Goal: Information Seeking & Learning: Find specific page/section

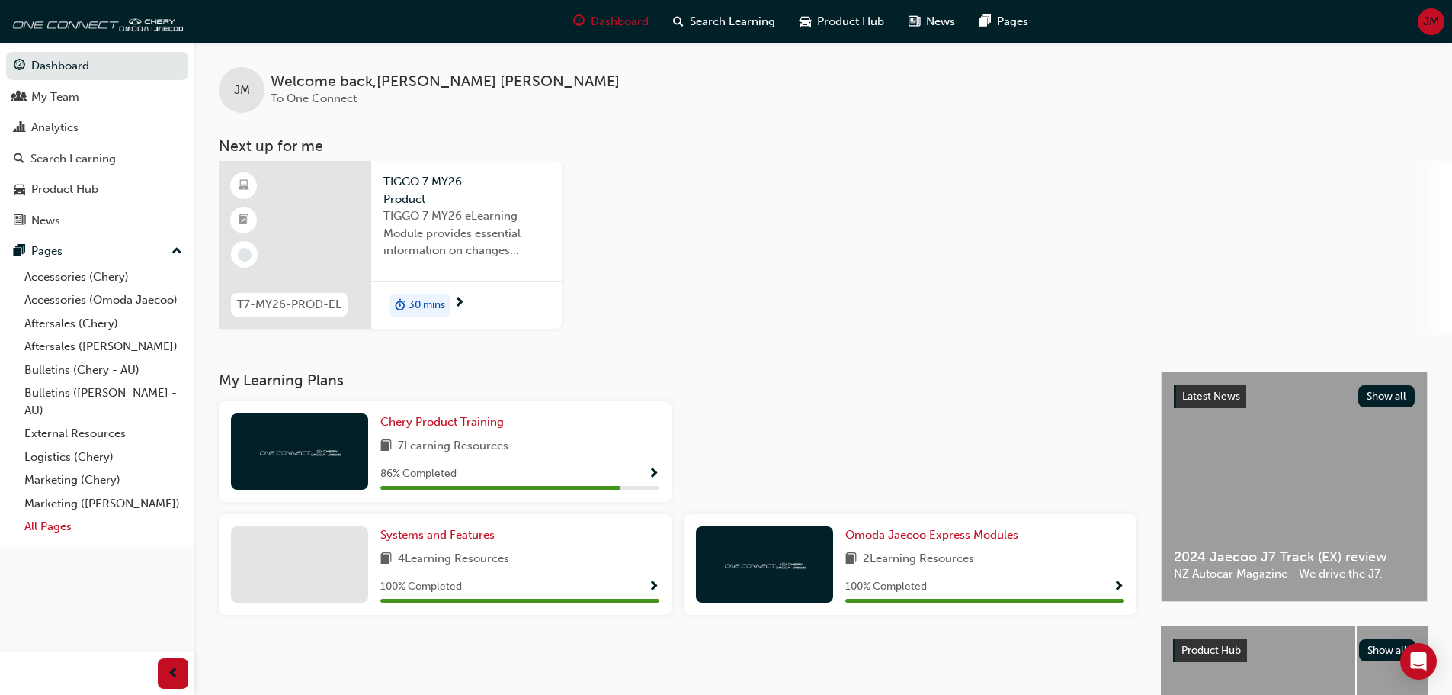
click at [41, 522] on link "All Pages" at bounding box center [103, 527] width 170 height 24
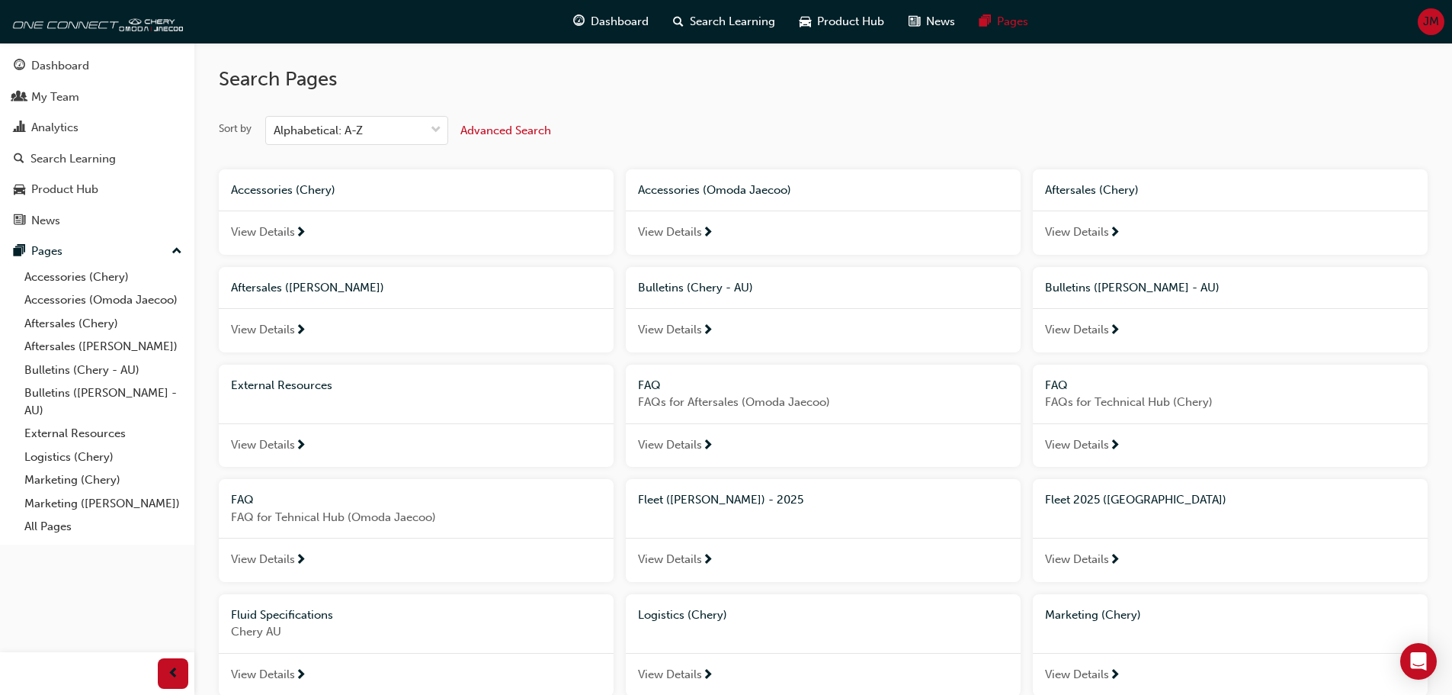
click at [1132, 497] on span "Fleet 2025 ([GEOGRAPHIC_DATA])" at bounding box center [1135, 500] width 181 height 14
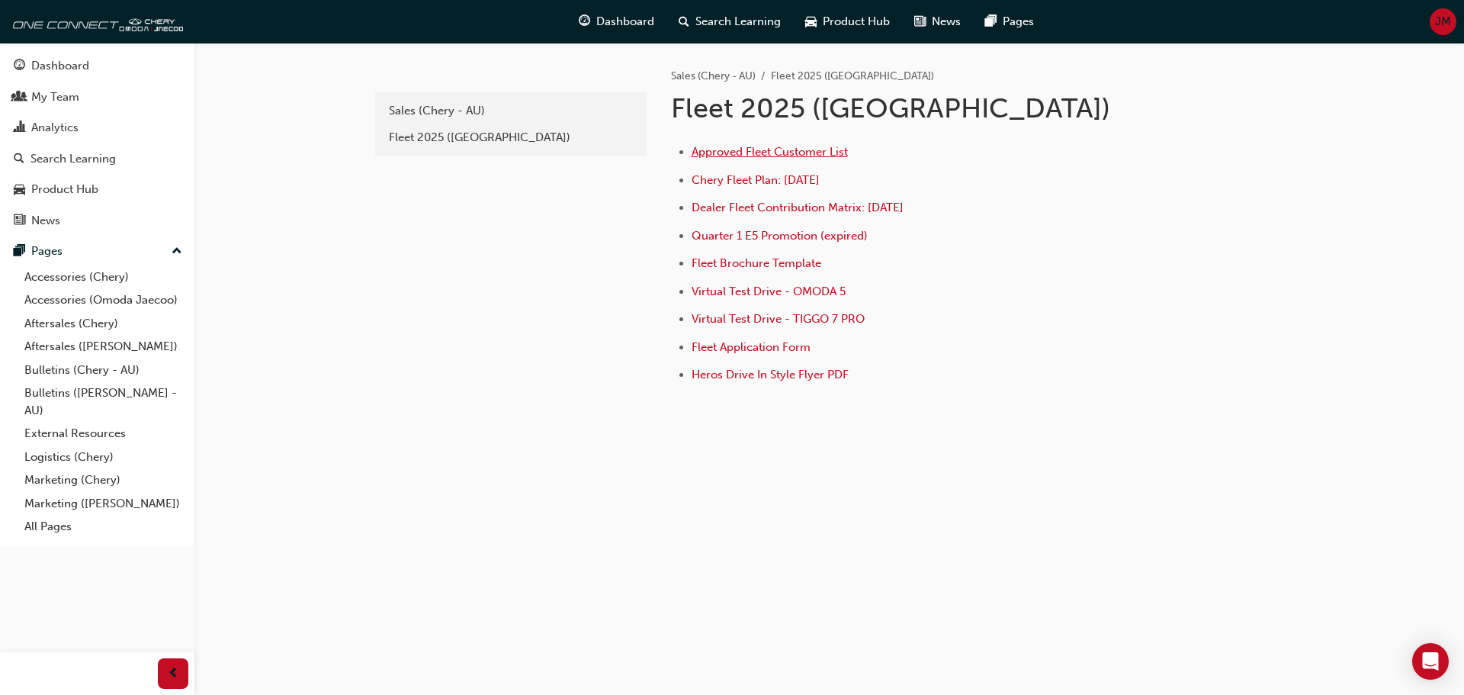
click at [781, 149] on span "Approved Fleet Customer List" at bounding box center [770, 152] width 156 height 14
click at [830, 206] on span "Dealer Fleet Contribution Matrix: [DATE]" at bounding box center [798, 208] width 212 height 14
click at [53, 529] on link "All Pages" at bounding box center [103, 527] width 170 height 24
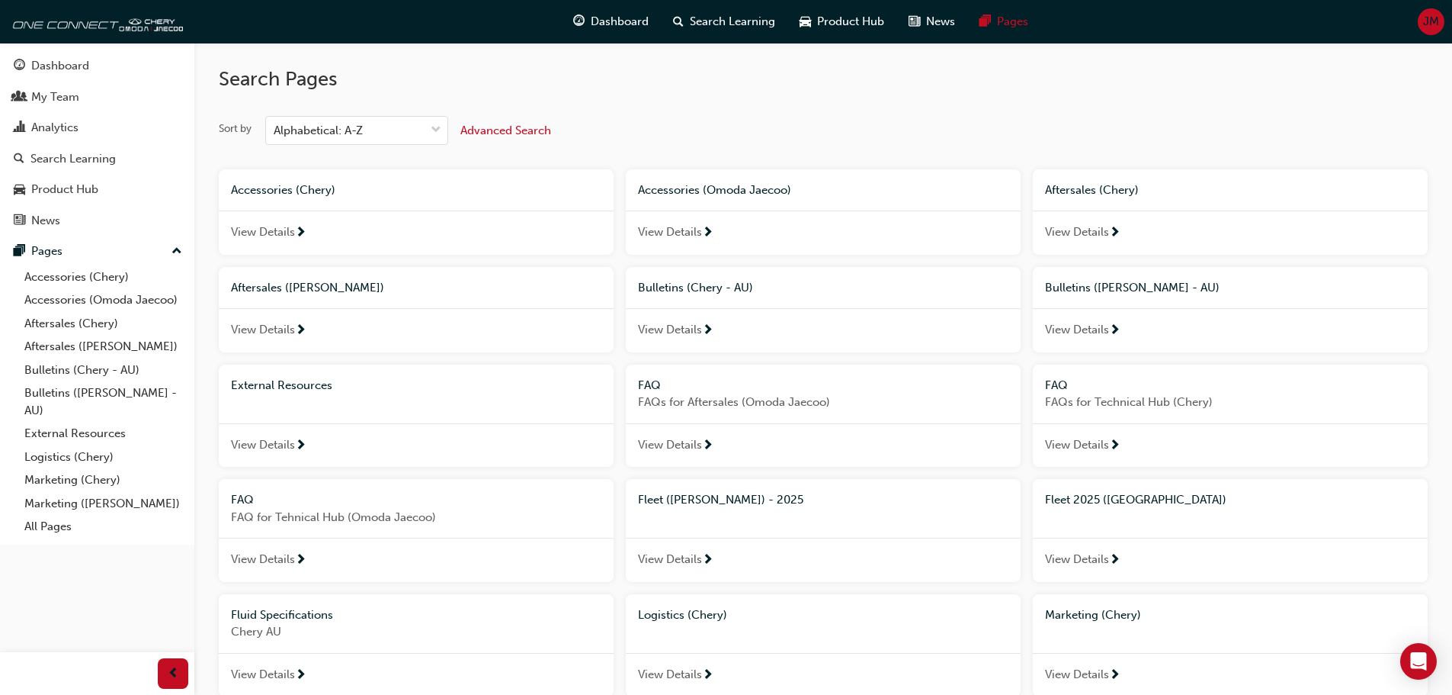
click at [727, 499] on span "Fleet ([PERSON_NAME]) - 2025" at bounding box center [720, 500] width 165 height 14
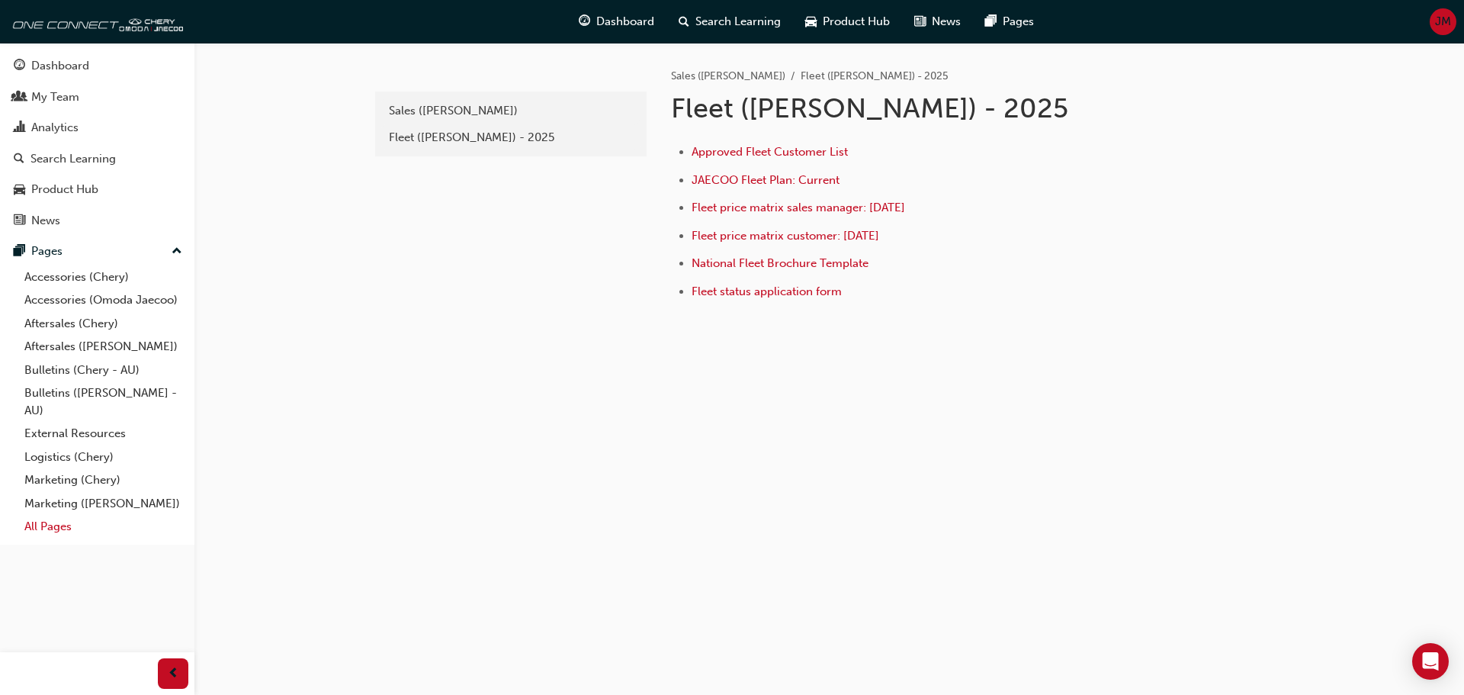
click at [47, 528] on link "All Pages" at bounding box center [103, 527] width 170 height 24
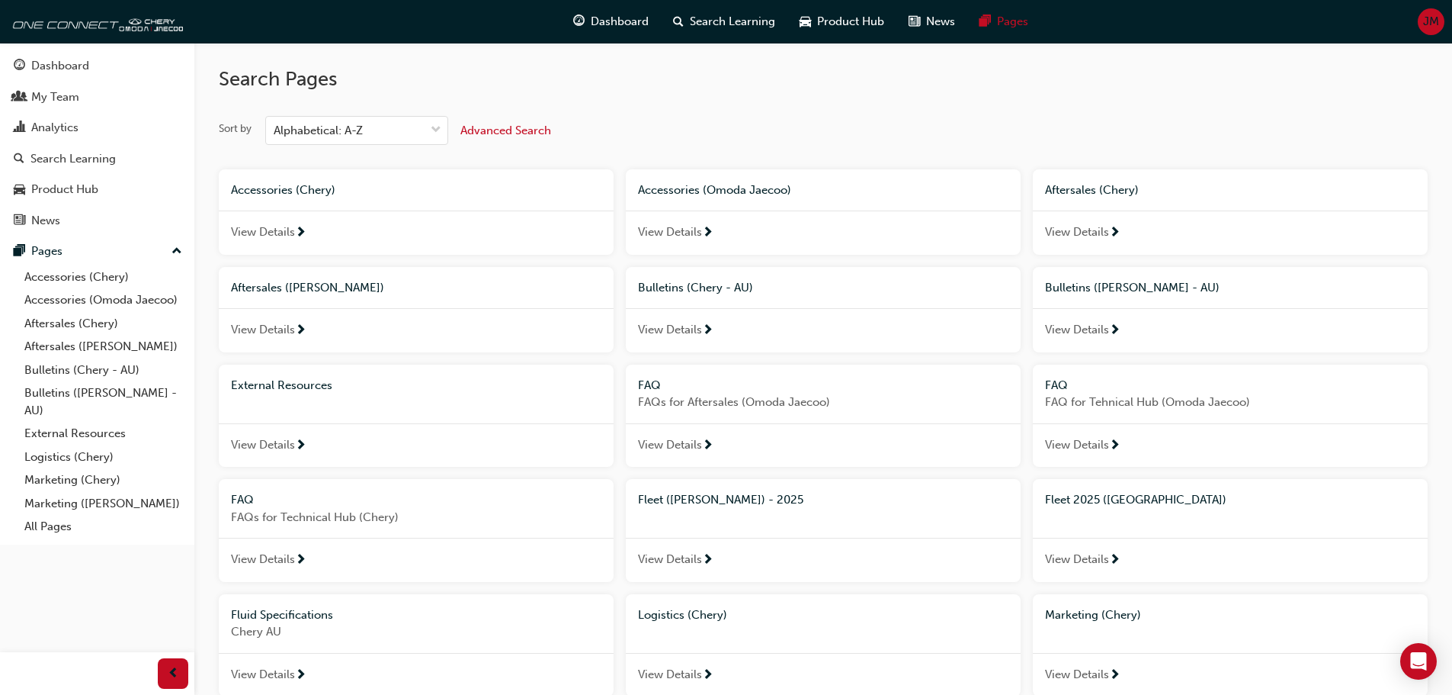
click at [764, 500] on span "Fleet ([PERSON_NAME]) - 2025" at bounding box center [720, 500] width 165 height 14
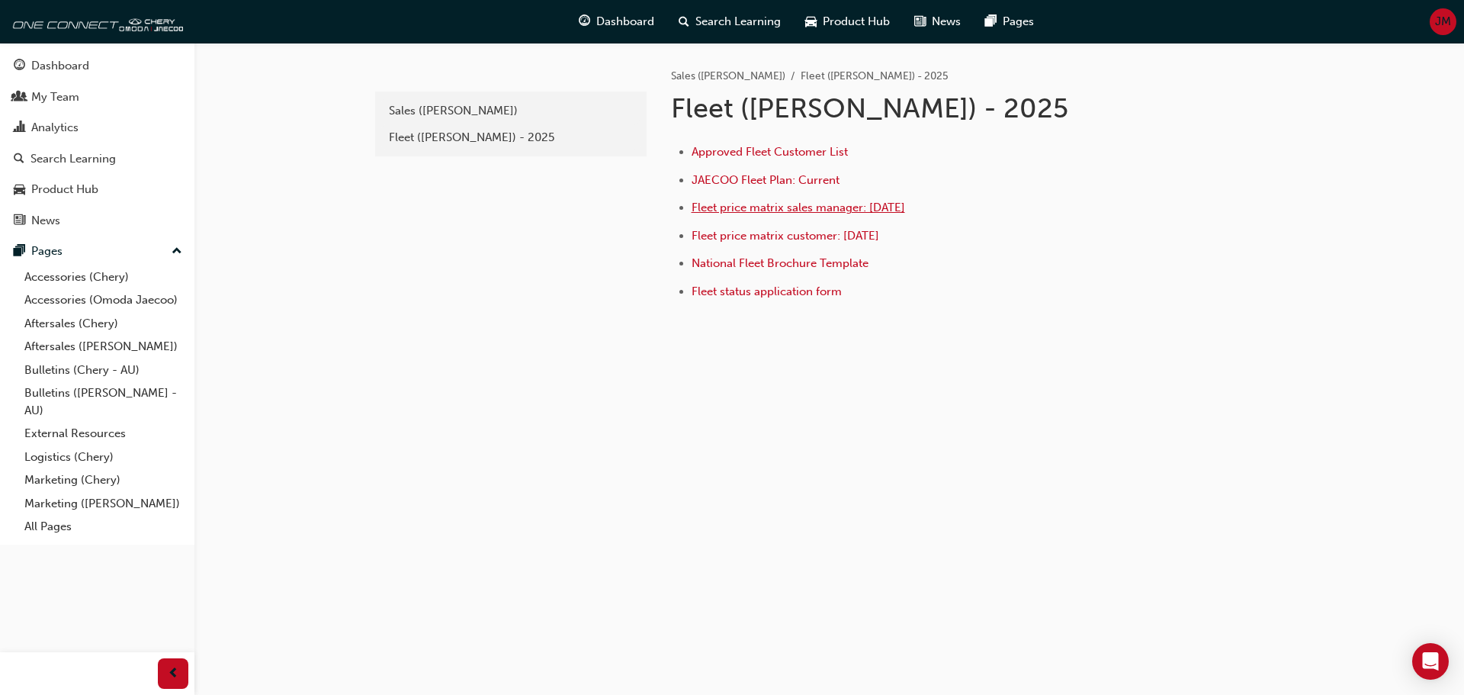
click at [817, 212] on span "Fleet price matrix sales manager: July 2025" at bounding box center [798, 208] width 213 height 14
